Goal: Task Accomplishment & Management: Manage account settings

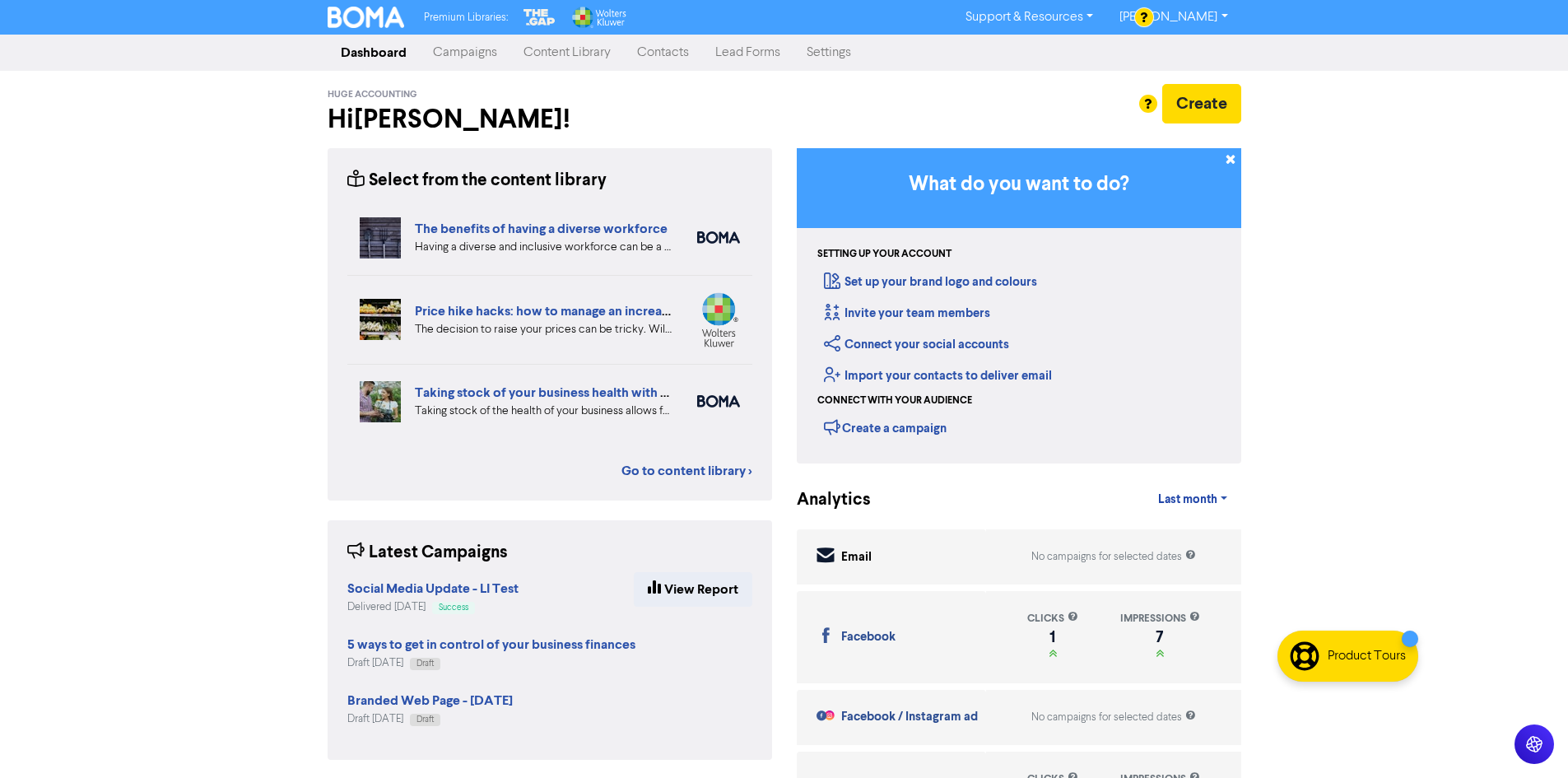
click at [476, 51] on link "Campaigns" at bounding box center [465, 52] width 90 height 33
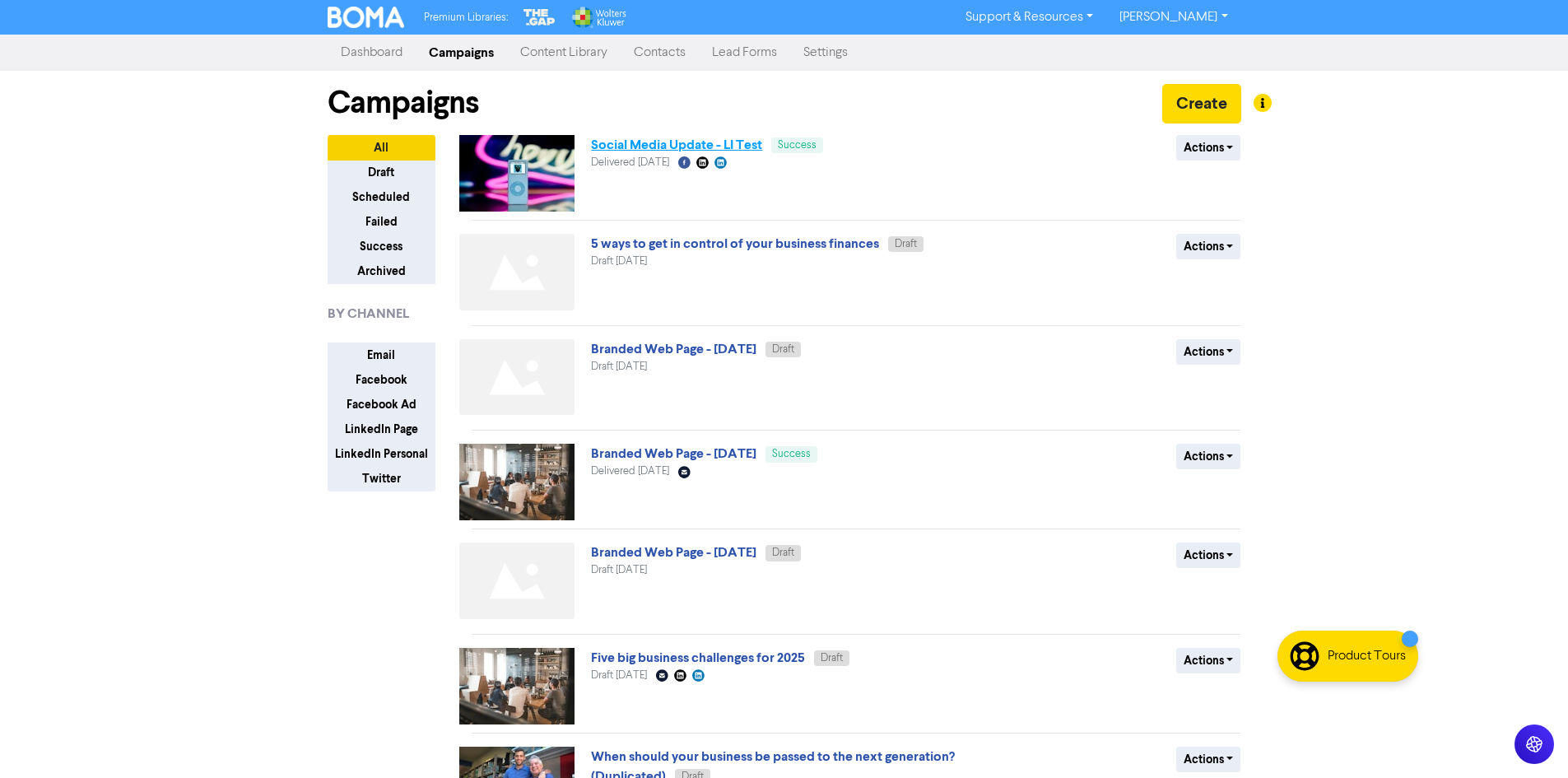
click at [648, 140] on link "Social Media Update - LI Test" at bounding box center [677, 144] width 171 height 16
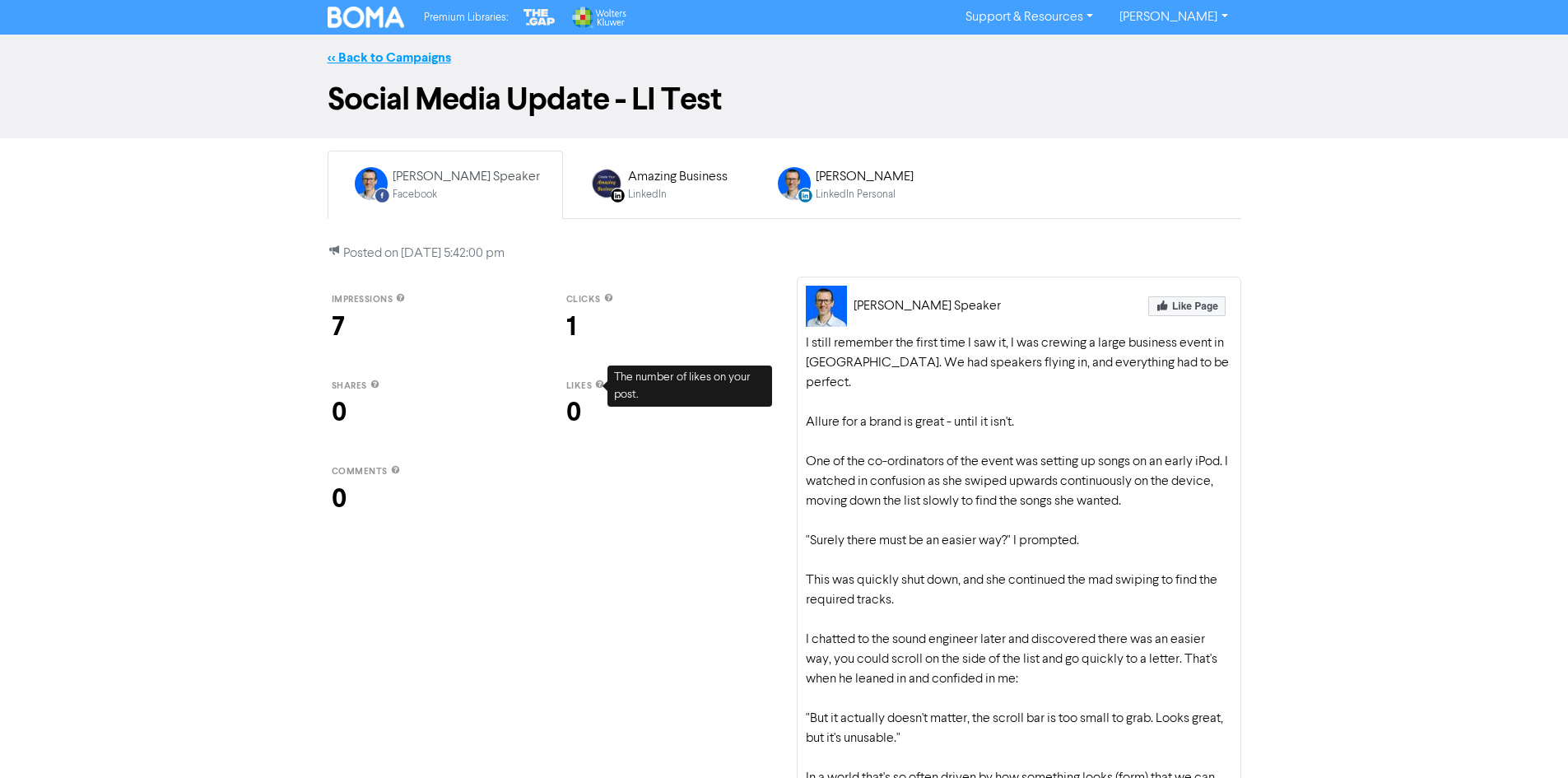
click at [396, 62] on link "<< Back to Campaigns" at bounding box center [389, 57] width 123 height 16
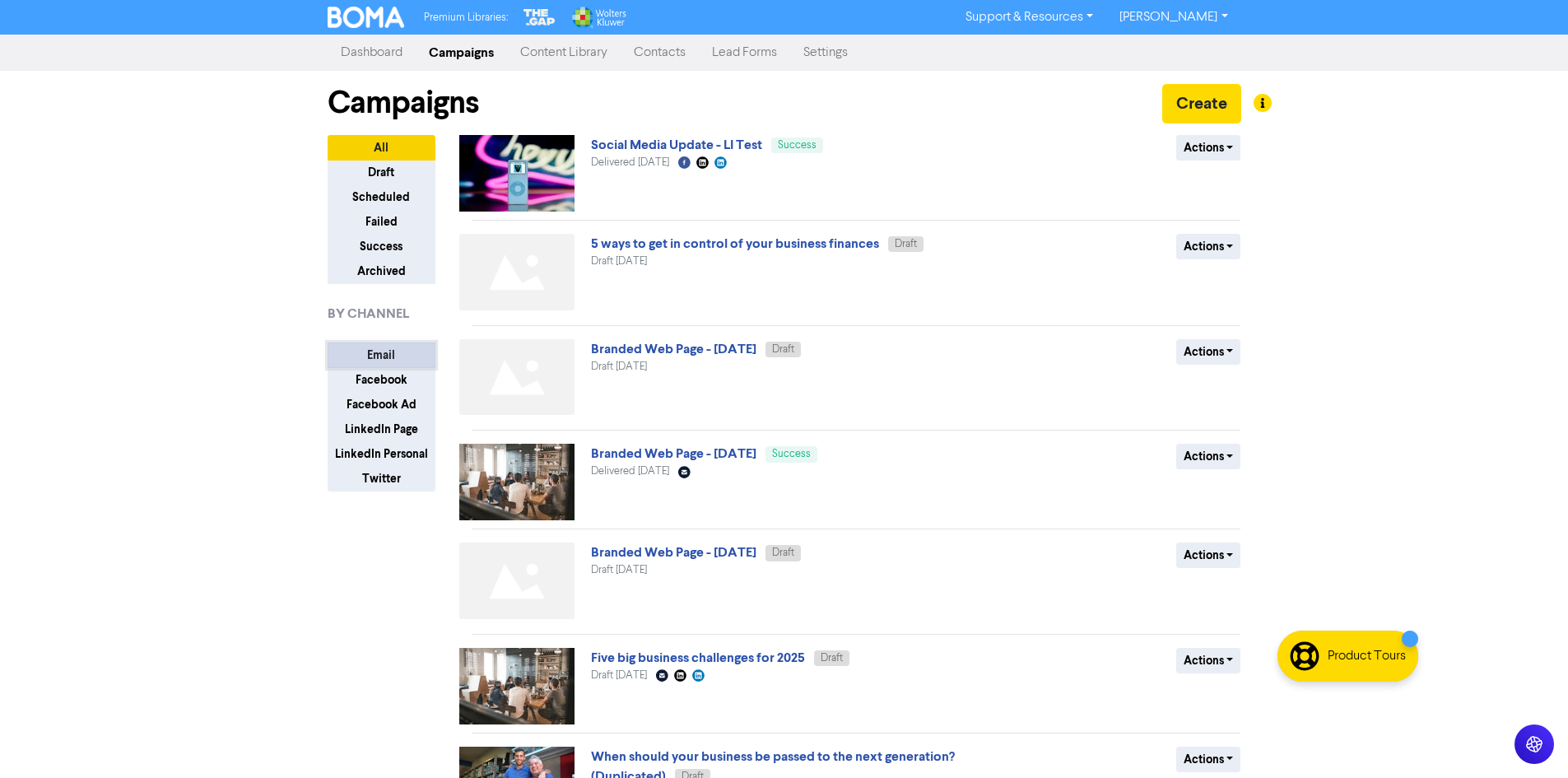
click at [390, 351] on button "Email" at bounding box center [381, 355] width 108 height 25
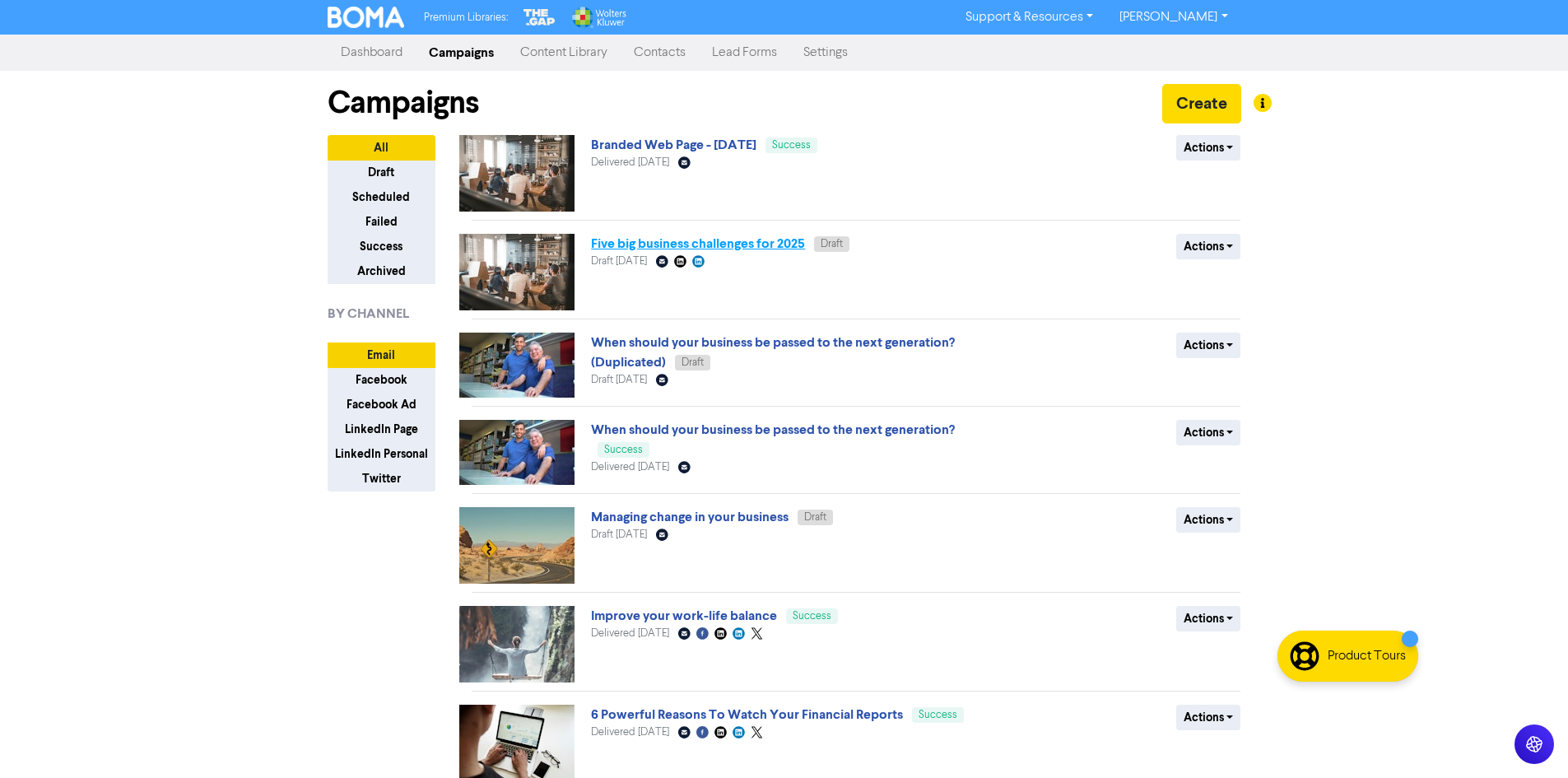
click at [703, 241] on link "Five big business challenges for 2025" at bounding box center [698, 243] width 214 height 16
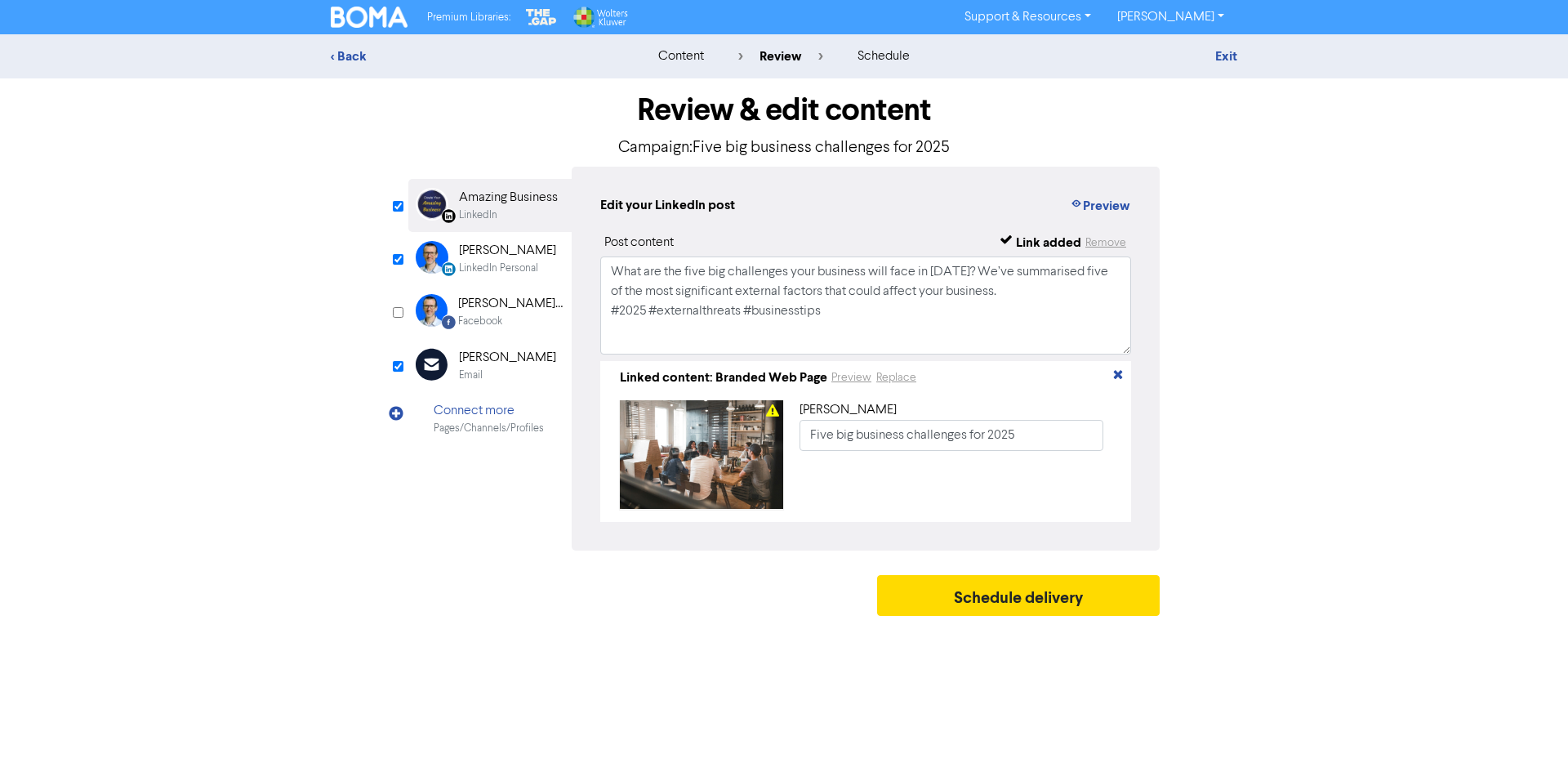
click at [488, 366] on div "Andrew" at bounding box center [507, 357] width 97 height 20
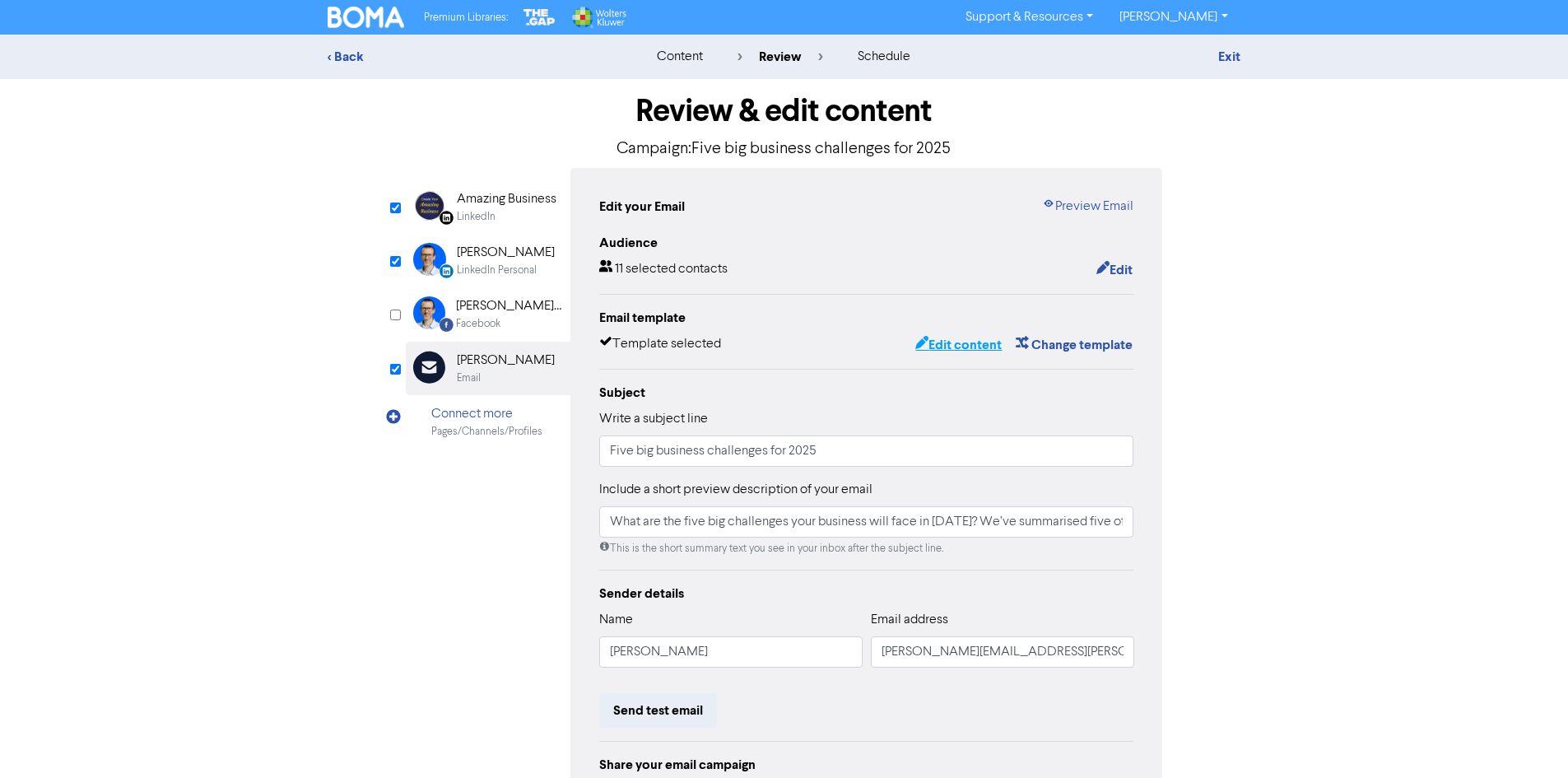
click at [969, 348] on button "Edit content" at bounding box center [959, 345] width 89 height 22
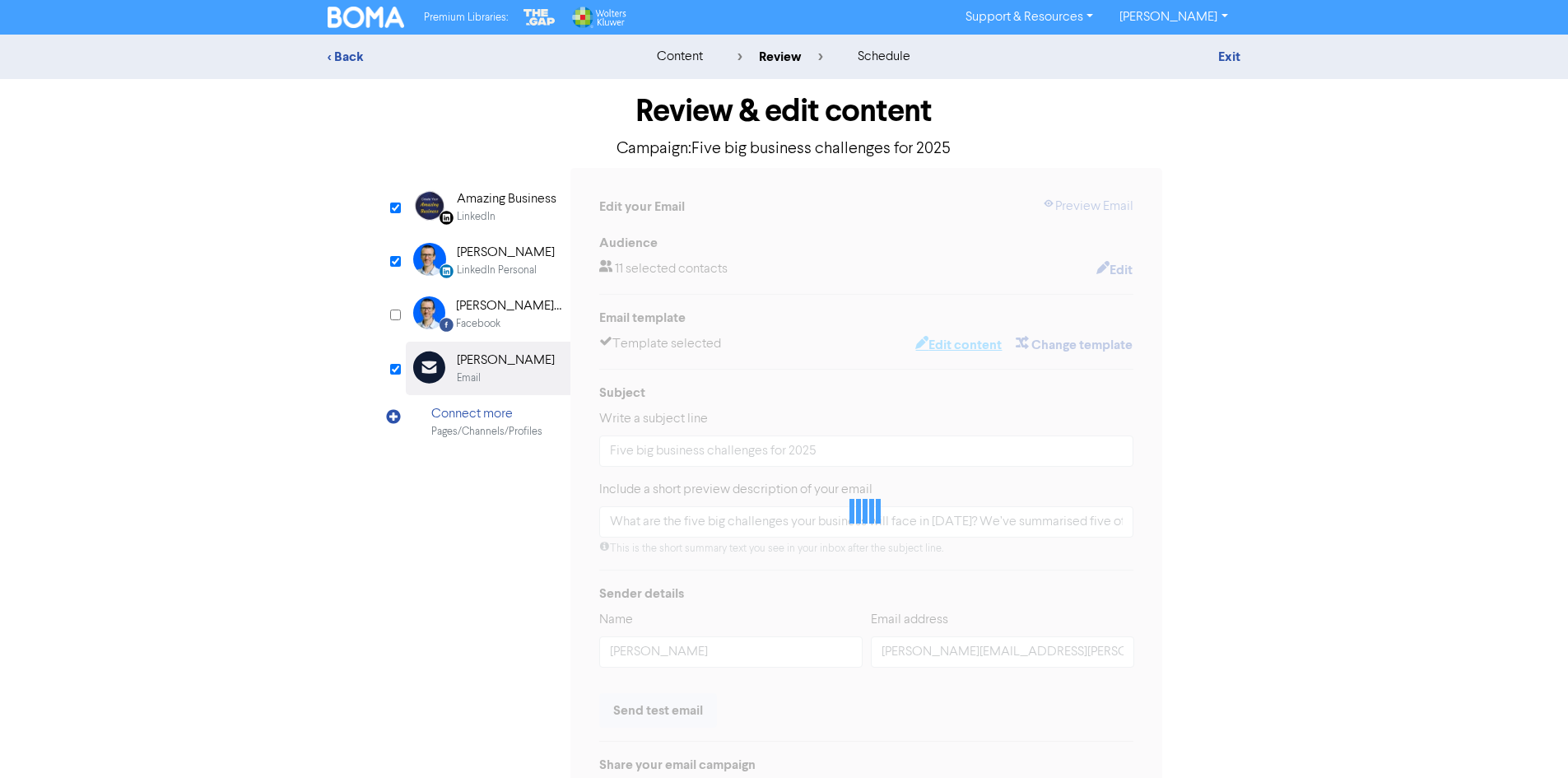
type input "What are the five big challenges your business will face in 2025? We’ve summari…"
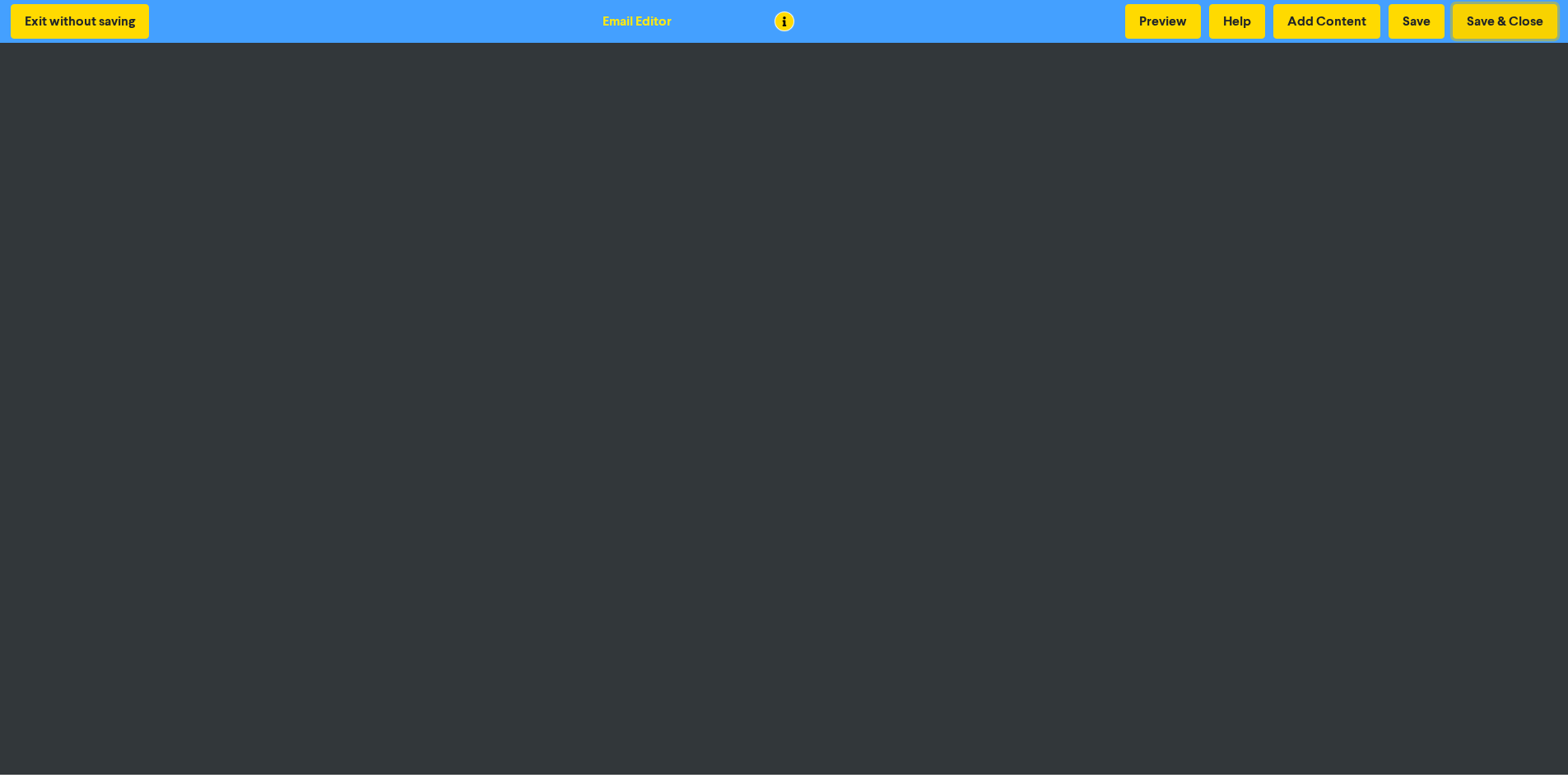
click at [1480, 21] on button "Save & Close" at bounding box center [1505, 21] width 105 height 35
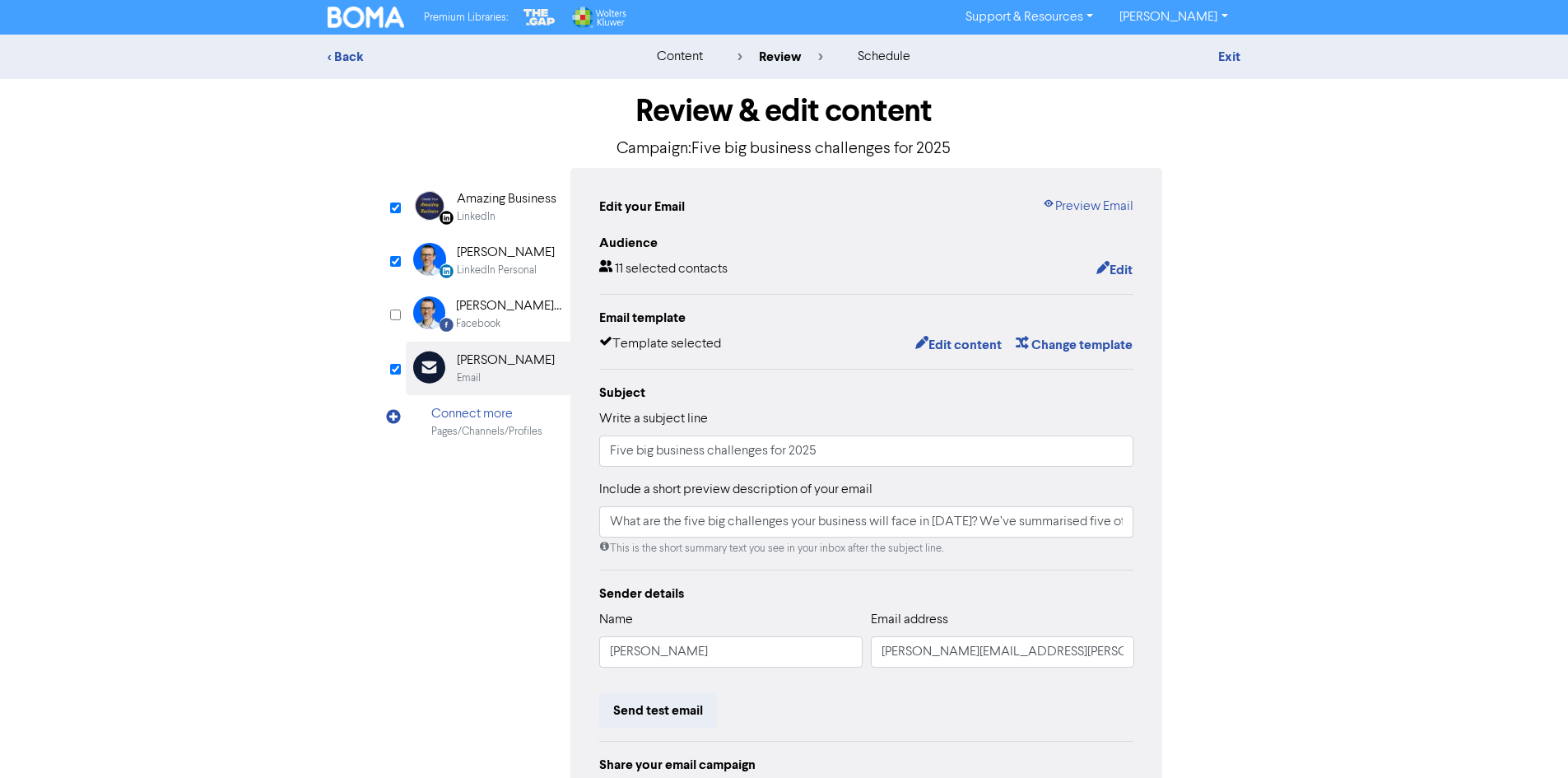
click at [1205, 19] on link "[PERSON_NAME]" at bounding box center [1173, 17] width 134 height 26
click at [1205, 49] on button "Log Out" at bounding box center [1172, 49] width 130 height 20
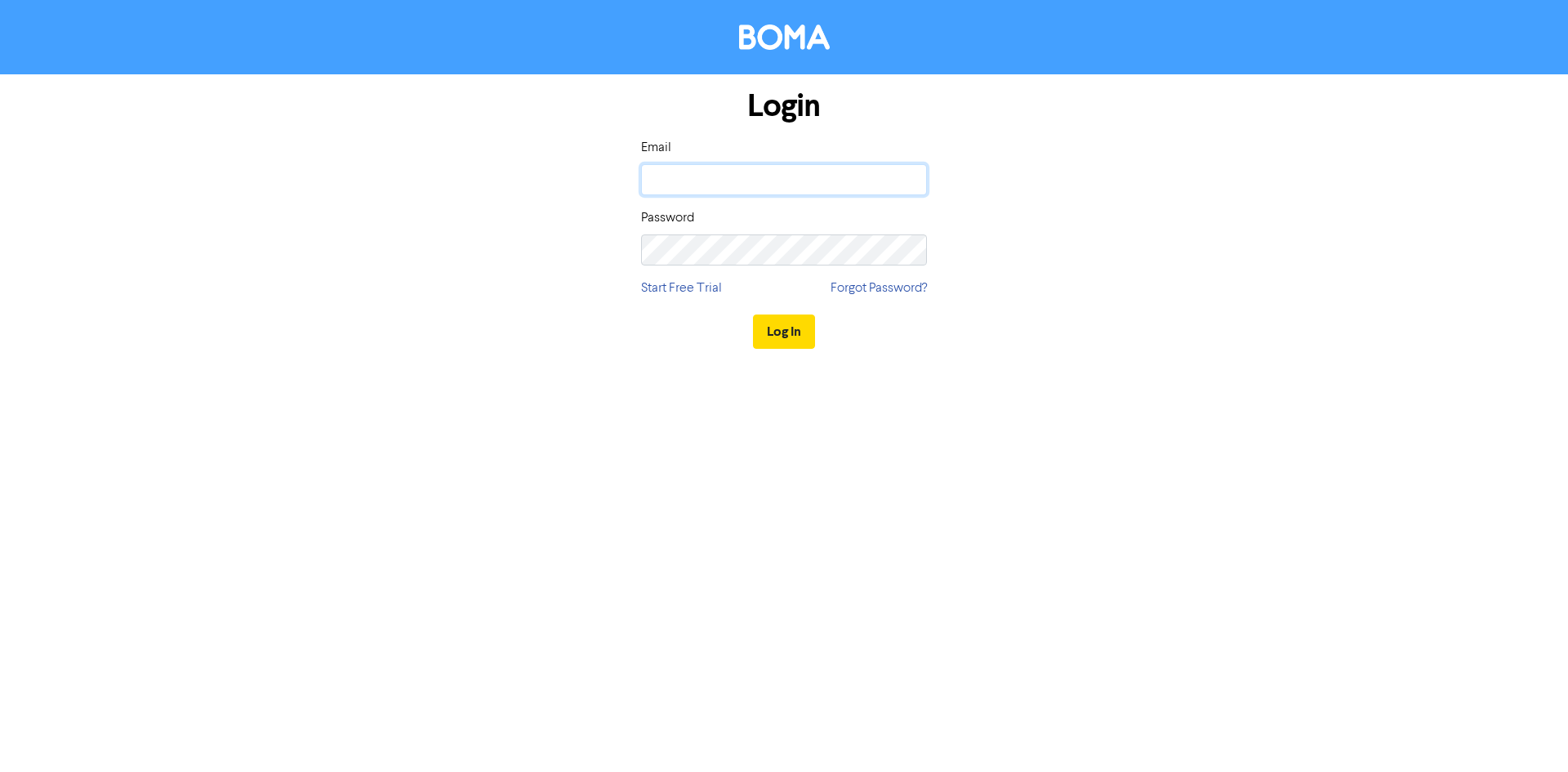
type input "andrew.baird@bomamarketing.com"
